Goal: Find specific page/section: Find specific page/section

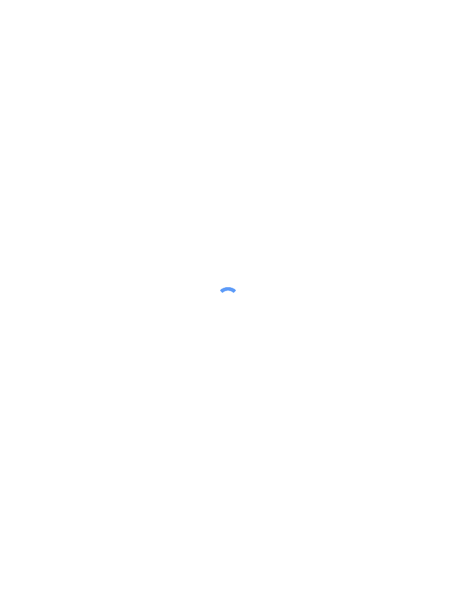
click at [166, 398] on div at bounding box center [228, 298] width 456 height 596
